Goal: Transaction & Acquisition: Purchase product/service

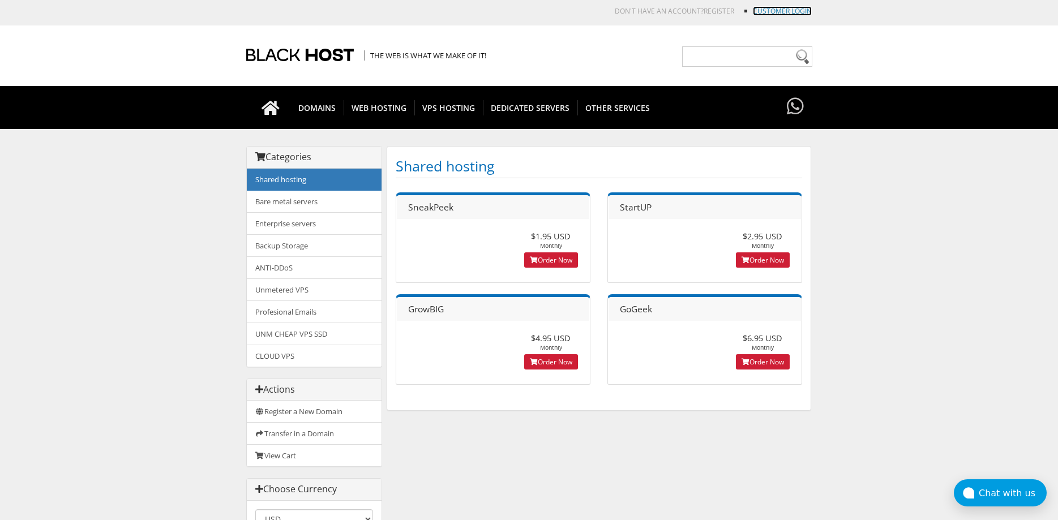
click at [765, 11] on link "Customer Login" at bounding box center [782, 11] width 59 height 10
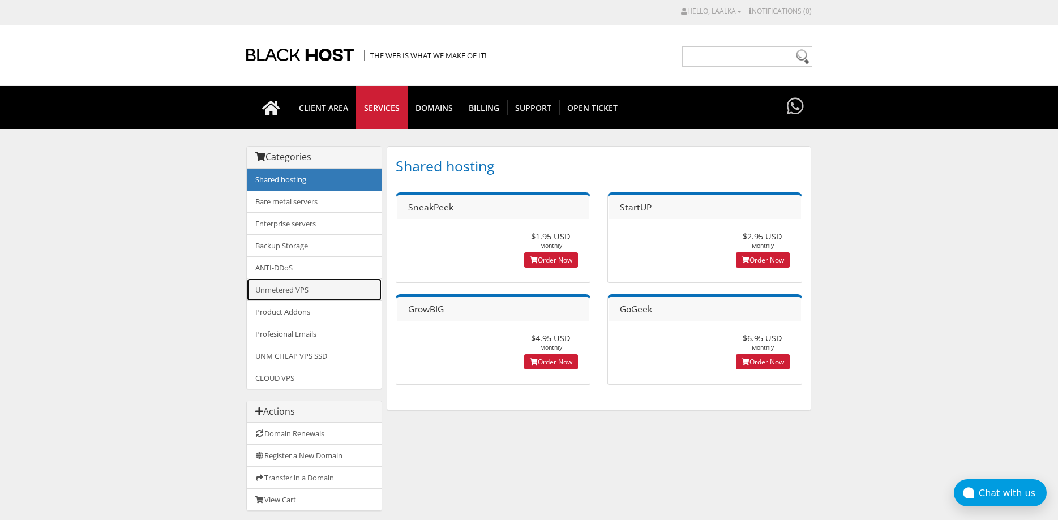
click at [336, 284] on link "Unmetered VPS" at bounding box center [314, 289] width 135 height 23
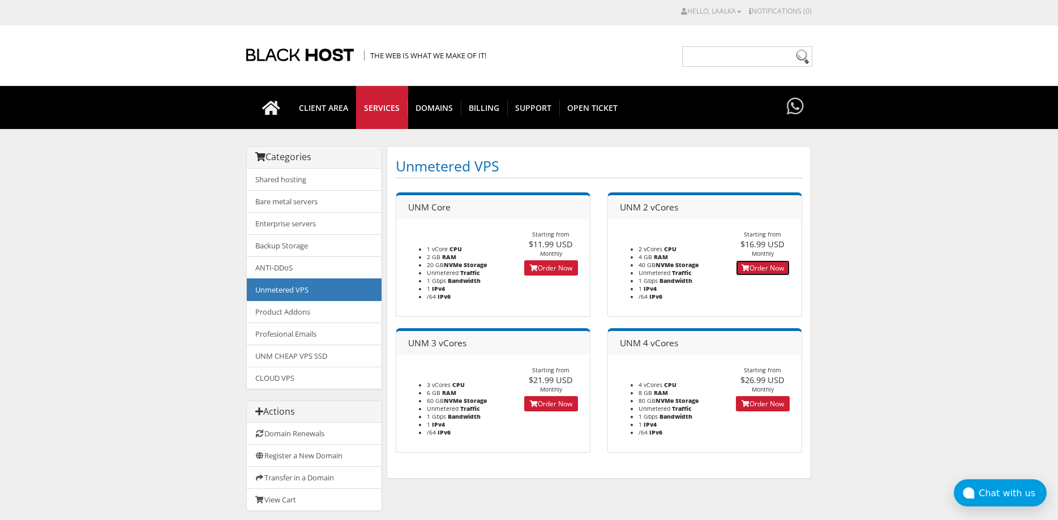
click at [752, 271] on link "Order Now" at bounding box center [763, 267] width 54 height 15
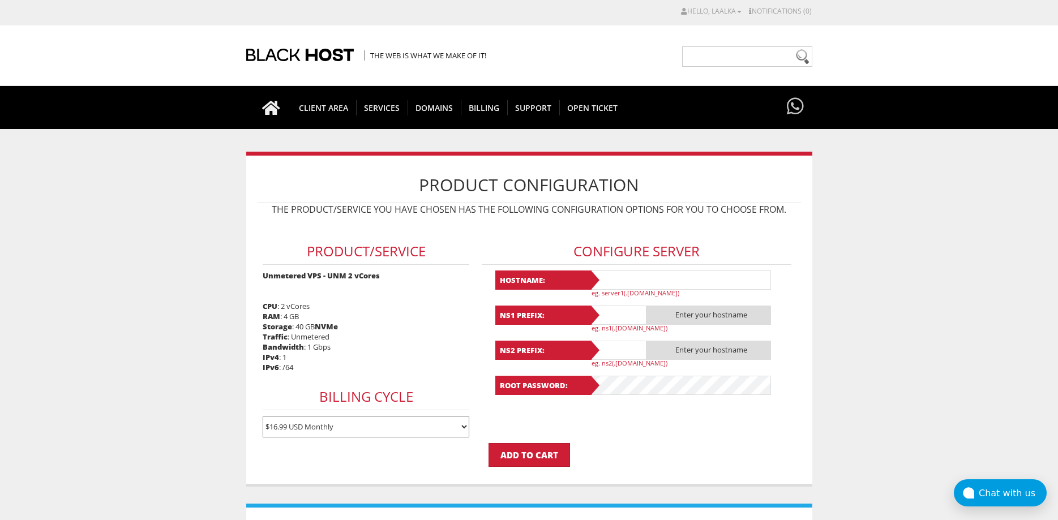
click at [694, 288] on input "text" at bounding box center [680, 280] width 181 height 19
paste input "https://JumboJuice.com"
drag, startPoint x: 626, startPoint y: 278, endPoint x: 577, endPoint y: 285, distance: 50.3
click at [590, 285] on input "https://JumboJuice.com" at bounding box center [680, 280] width 181 height 19
click at [658, 204] on p "The product/service you have chosen has the following configuration options for…" at bounding box center [529, 209] width 543 height 12
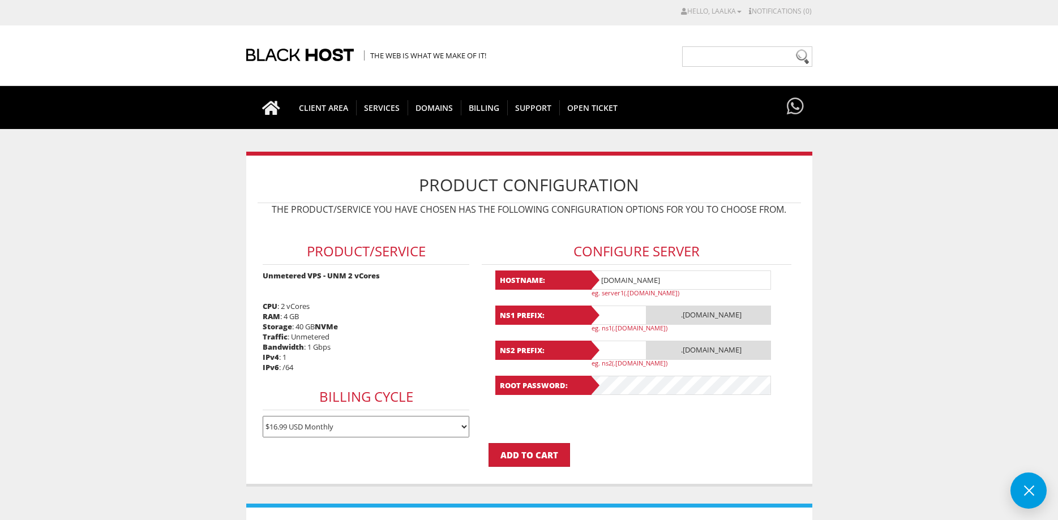
click at [688, 285] on input "JumboJuice.com" at bounding box center [680, 280] width 181 height 19
type input "JumboJuice.com"
click at [623, 317] on input "text" at bounding box center [618, 315] width 57 height 19
type input "H"
type input "https"
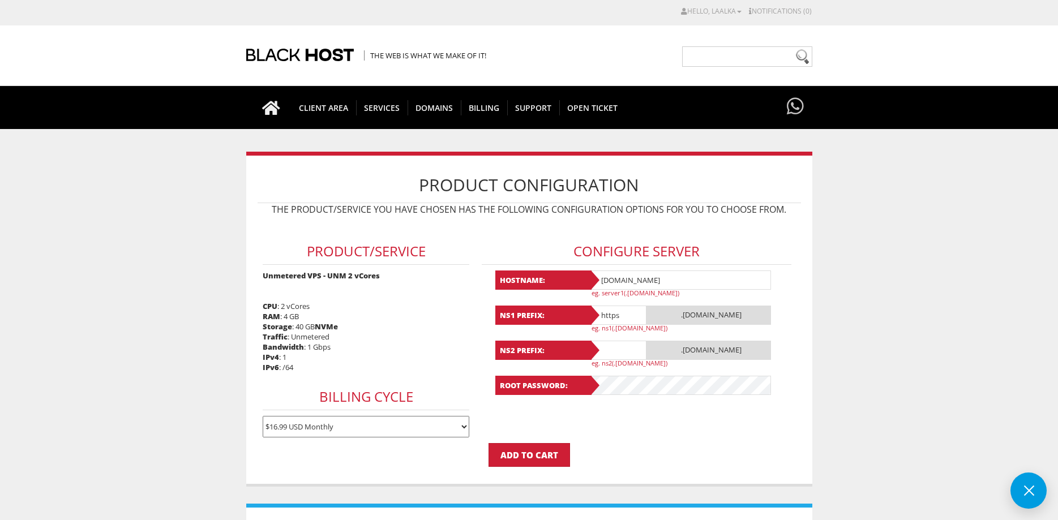
drag, startPoint x: 639, startPoint y: 310, endPoint x: 374, endPoint y: 351, distance: 268.5
click at [590, 325] on input "https" at bounding box center [618, 315] width 57 height 19
click at [263, 416] on select "$16.99 USD Monthly $48.42 USD Quarterly $91.74 USD Semi-Annually $173.29 USD An…" at bounding box center [366, 427] width 207 height 22
click at [460, 423] on select "$16.99 USD Monthly $48.42 USD Quarterly $91.74 USD Semi-Annually $173.29 USD An…" at bounding box center [366, 427] width 207 height 22
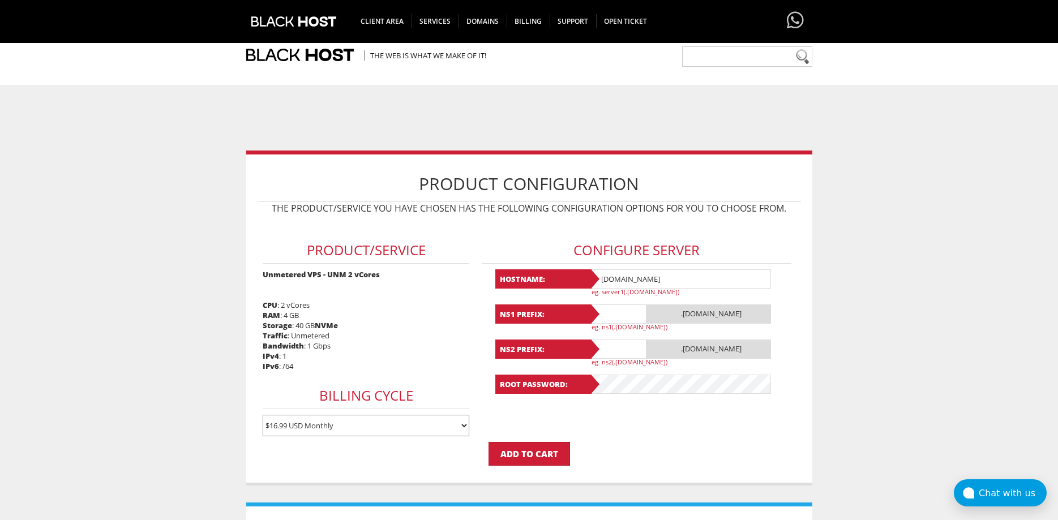
scroll to position [346, 0]
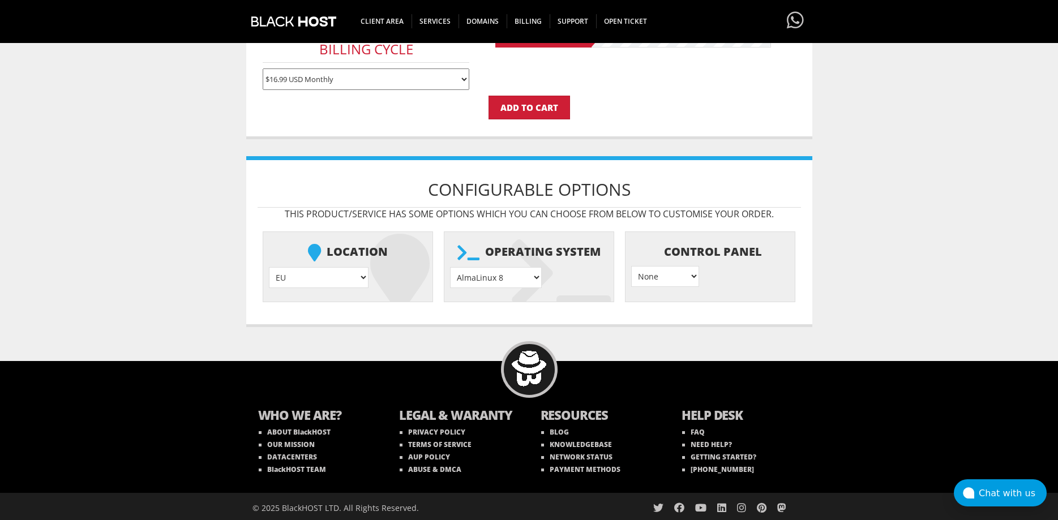
click at [450, 267] on select "AlmaLinux 8 } AlmaLinux 9 } AlmaLinux 10 } Rocky Linux 8 } Rocky Linux 9 } Cent…" at bounding box center [496, 277] width 92 height 21
click at [631, 266] on select "None } Virtualmin } Cpanel } DirectAdmin }" at bounding box center [665, 276] width 68 height 21
click at [640, 214] on p "This product/service has some options which you can choose from below to custom…" at bounding box center [529, 214] width 543 height 12
click at [450, 267] on select "AlmaLinux 8 } AlmaLinux 9 } AlmaLinux 10 } Rocky Linux 8 } Rocky Linux 9 } Cent…" at bounding box center [496, 277] width 92 height 21
click at [631, 266] on select "None } Virtualmin } Cpanel } DirectAdmin }" at bounding box center [665, 276] width 68 height 21
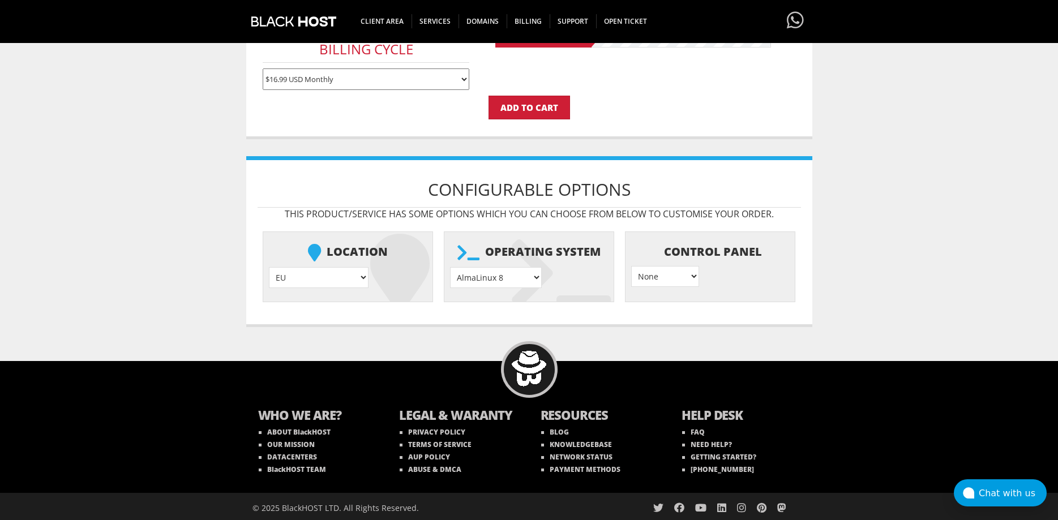
click at [827, 173] on body "CAD CHF EUR GBP JPY MKD RUB USD Hello, LaaLkA Credit Card Details Contacts/Sub-…" at bounding box center [529, 91] width 1058 height 864
